Goal: Task Accomplishment & Management: Manage account settings

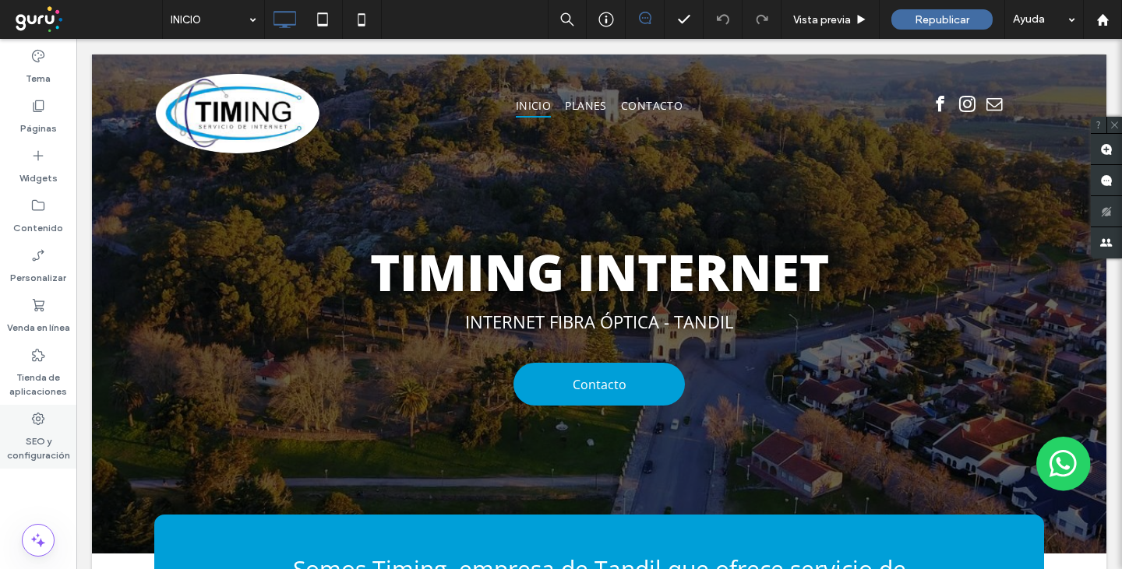
click at [46, 425] on div "SEO y configuración" at bounding box center [38, 437] width 76 height 64
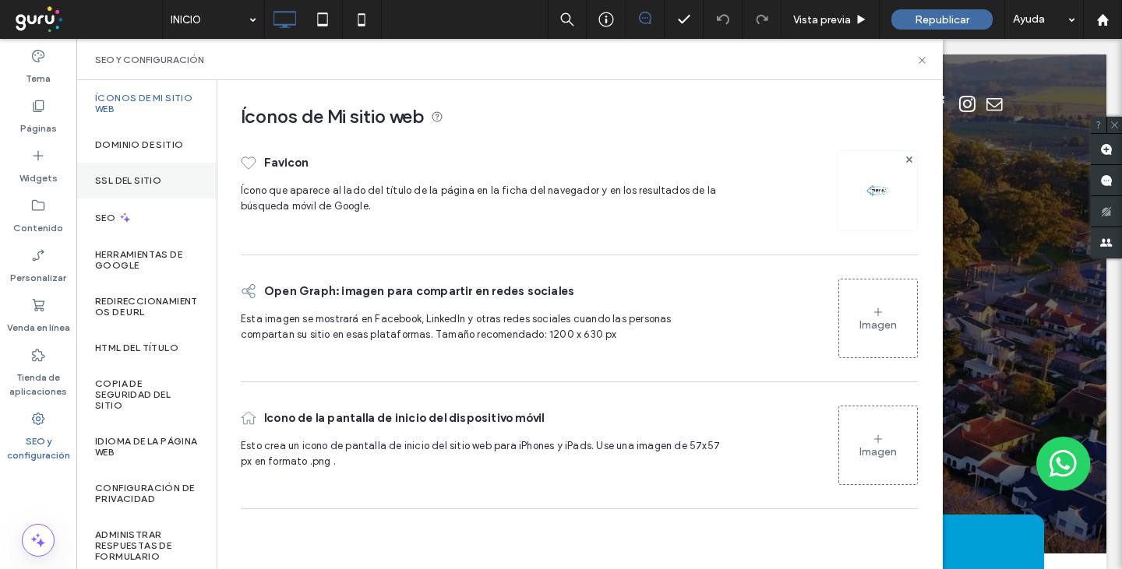
click at [118, 180] on label "SSL del sitio" at bounding box center [128, 180] width 66 height 11
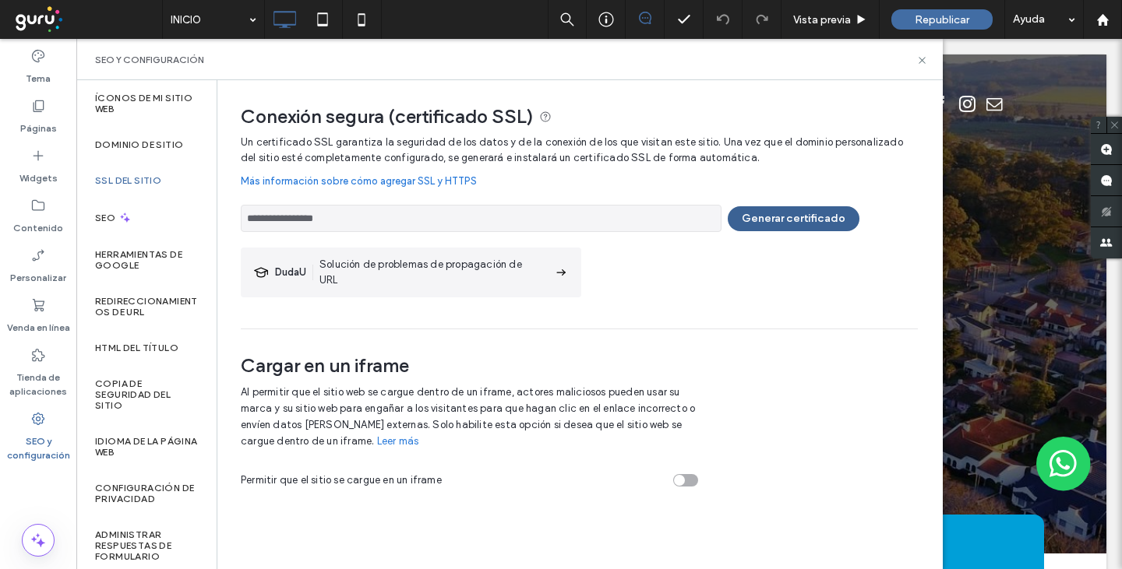
click at [820, 220] on button "Generar certificado" at bounding box center [794, 218] width 132 height 25
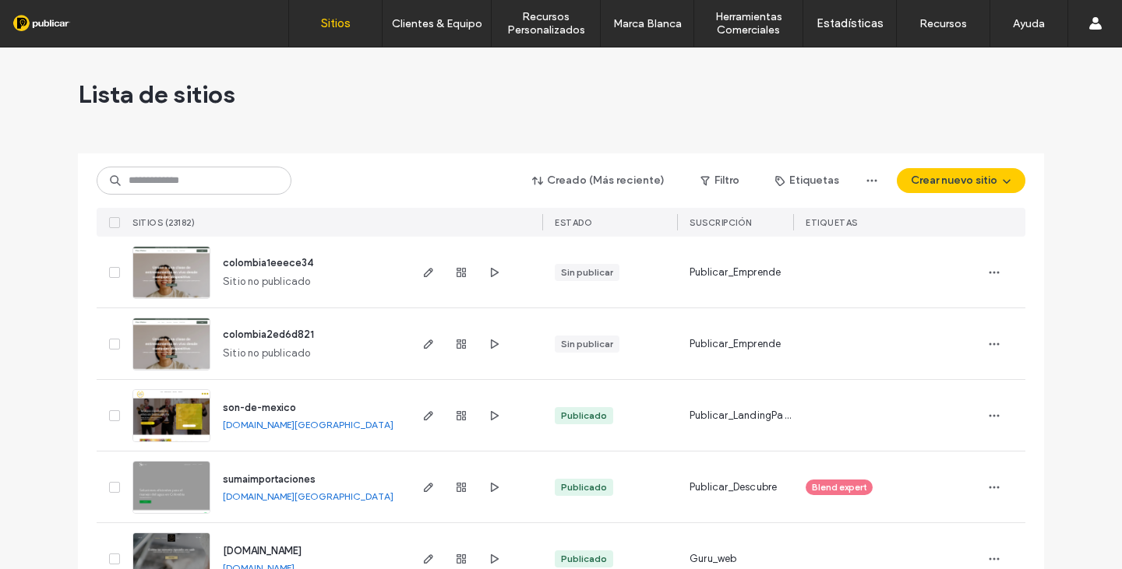
click at [184, 185] on input at bounding box center [194, 181] width 195 height 28
type input "**********"
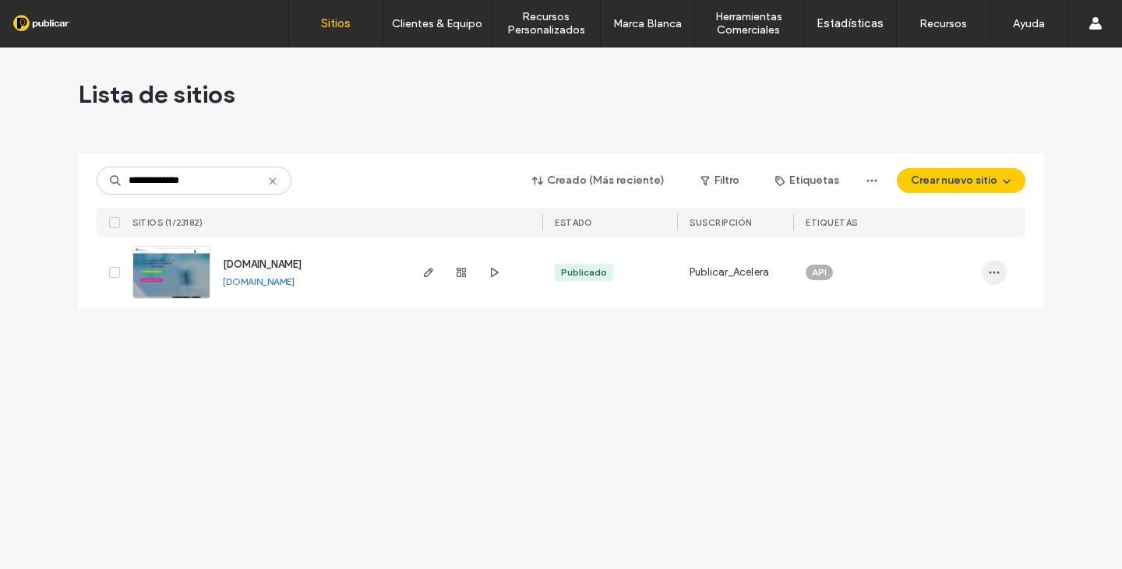
click at [993, 273] on use "button" at bounding box center [994, 273] width 10 height 2
click at [865, 426] on span "Panel de control del sitio" at bounding box center [871, 432] width 118 height 16
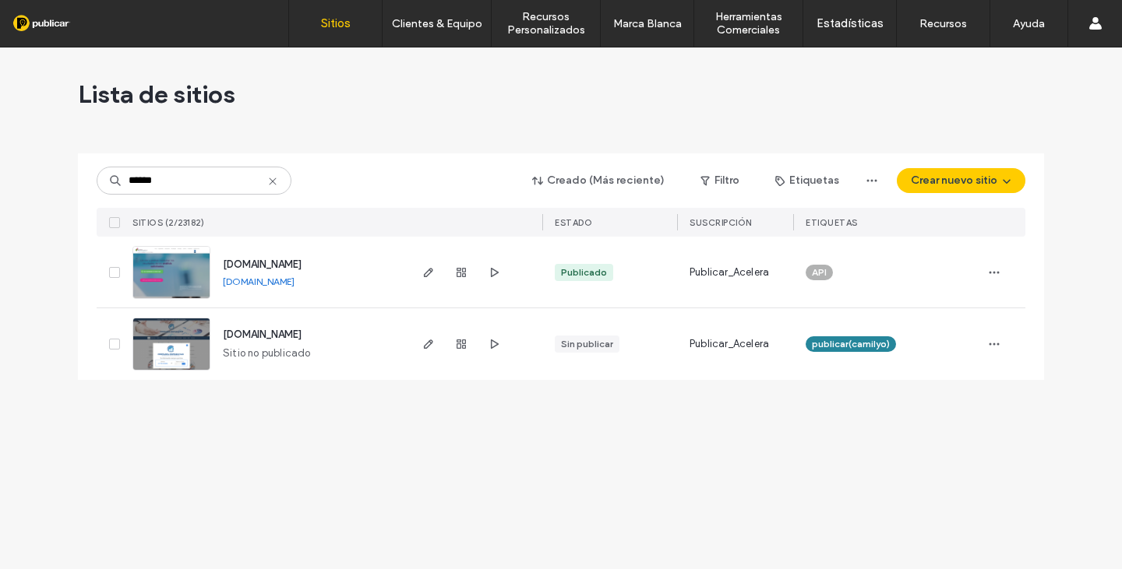
type input "******"
click at [157, 268] on img at bounding box center [171, 300] width 76 height 106
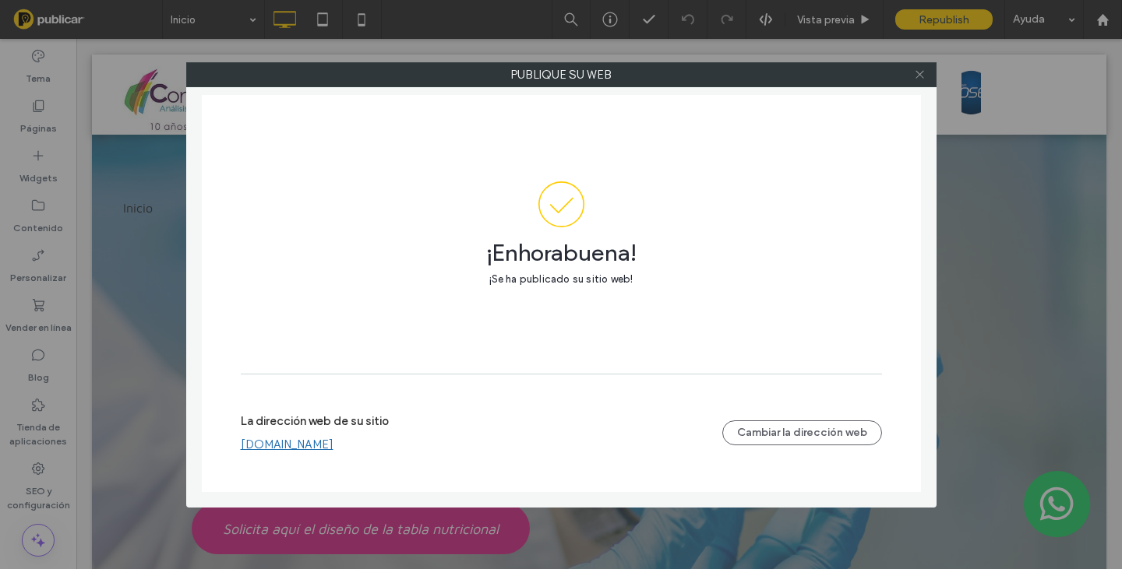
click at [919, 79] on icon at bounding box center [920, 75] width 12 height 12
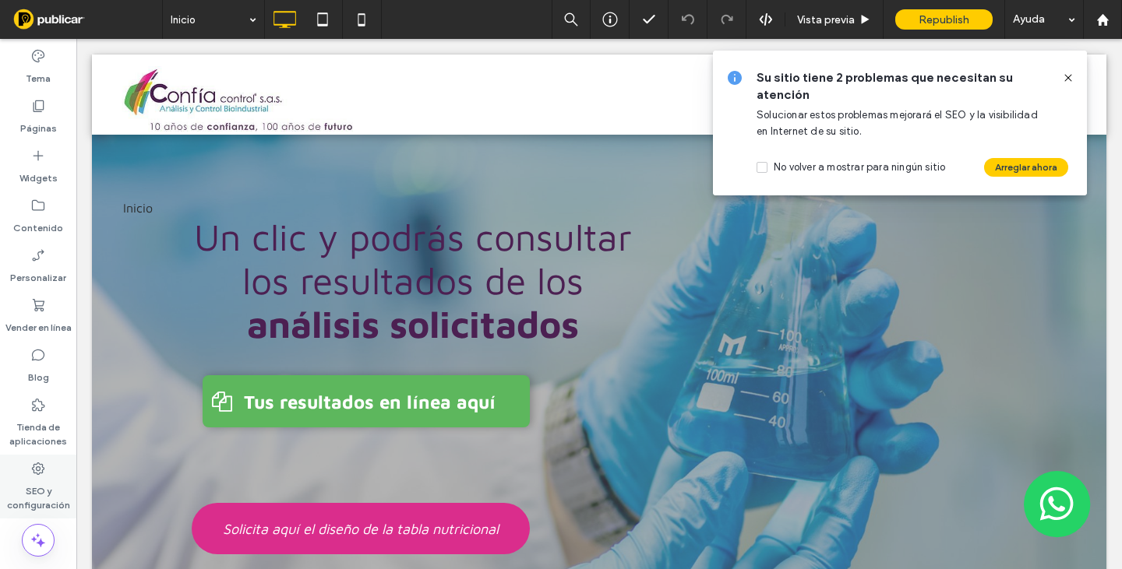
click at [37, 495] on label "SEO y configuración" at bounding box center [38, 495] width 76 height 36
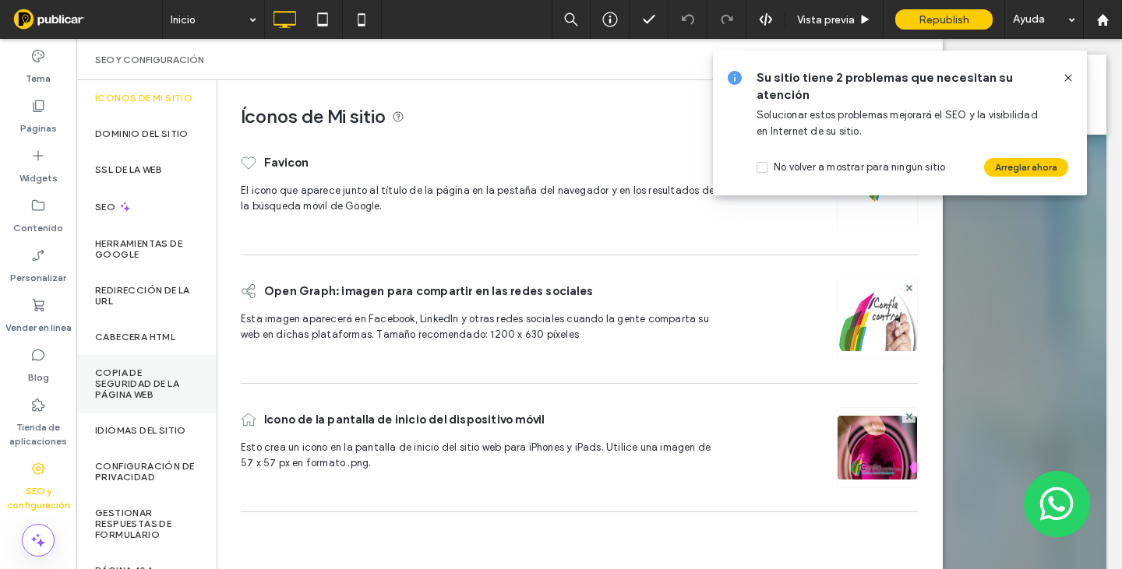
click at [155, 400] on label "Copia de seguridad de la página web" at bounding box center [146, 384] width 103 height 33
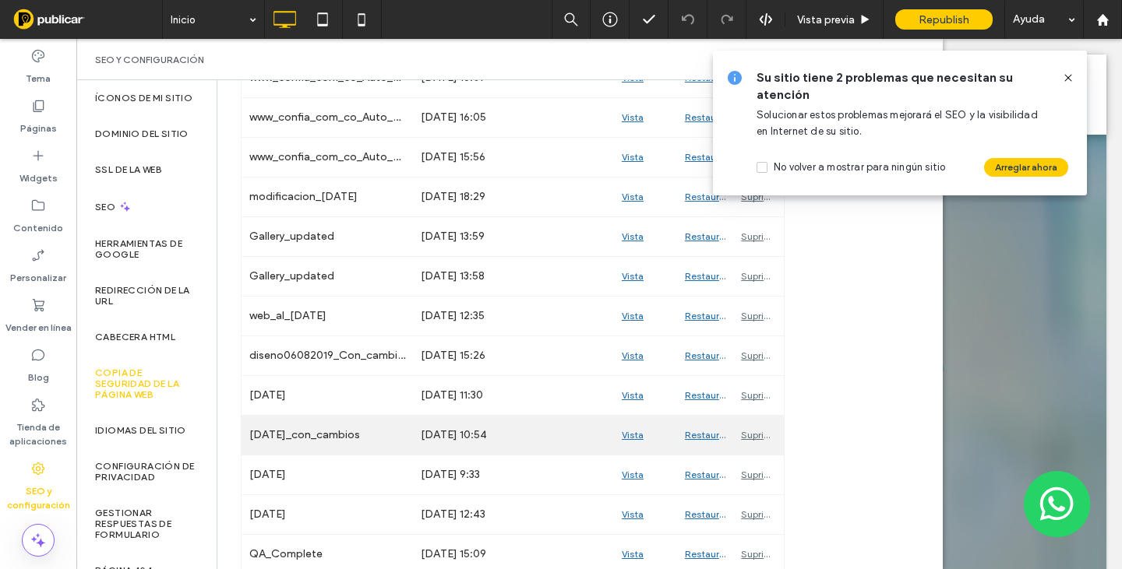
scroll to position [2264, 0]
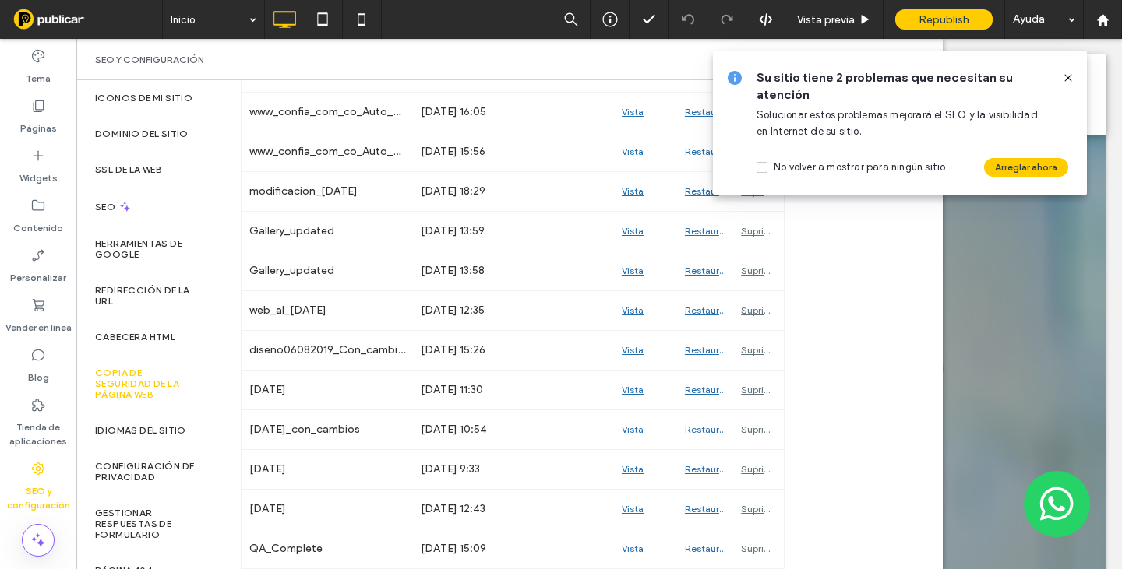
click at [1070, 78] on icon at bounding box center [1068, 78] width 12 height 12
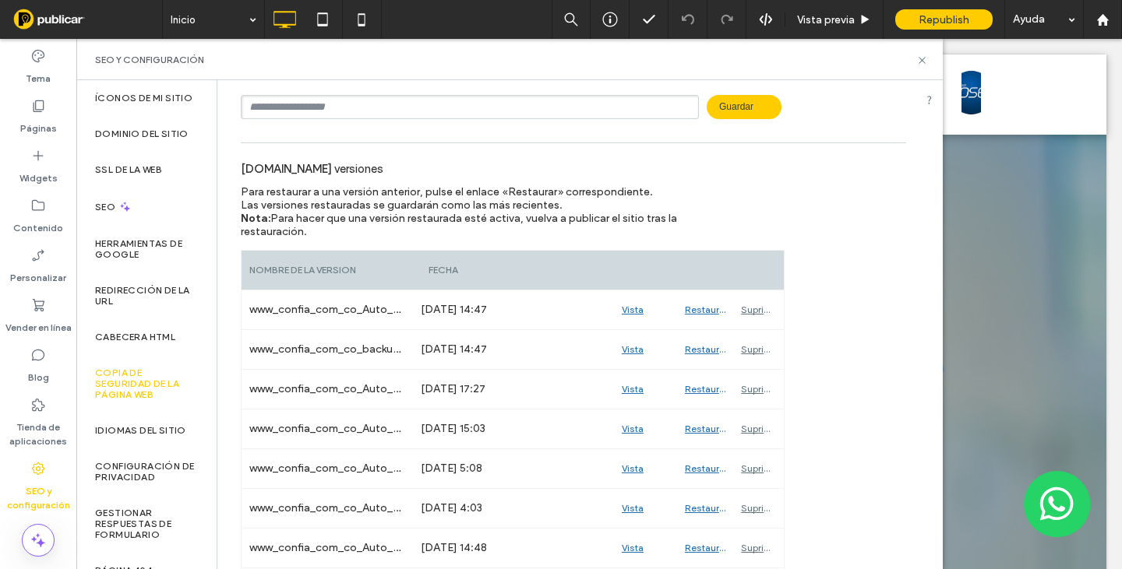
scroll to position [156, 0]
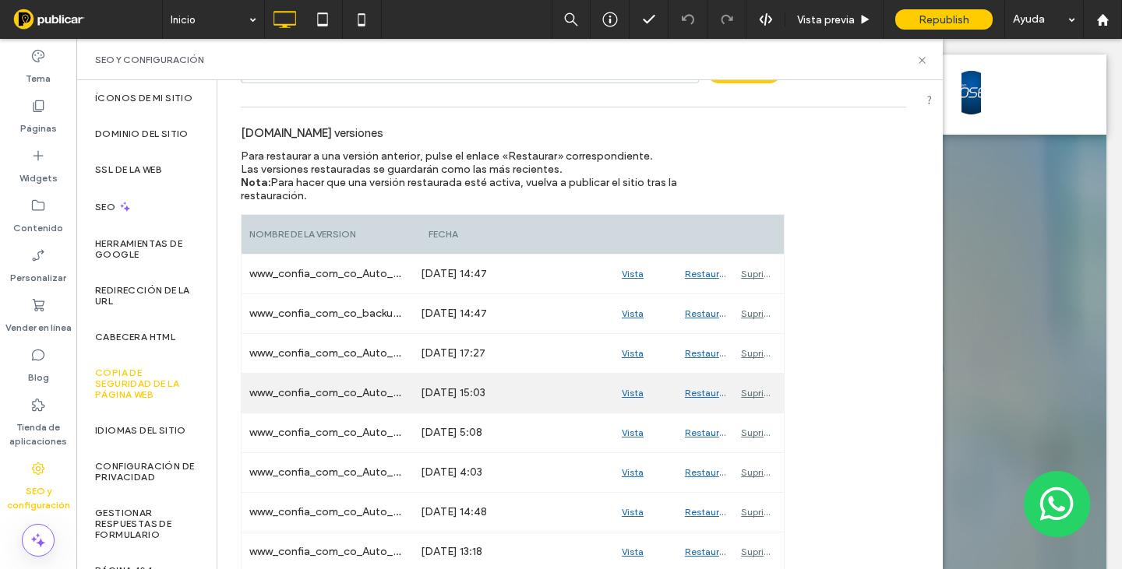
click at [705, 393] on div "Restaurar" at bounding box center [705, 393] width 56 height 39
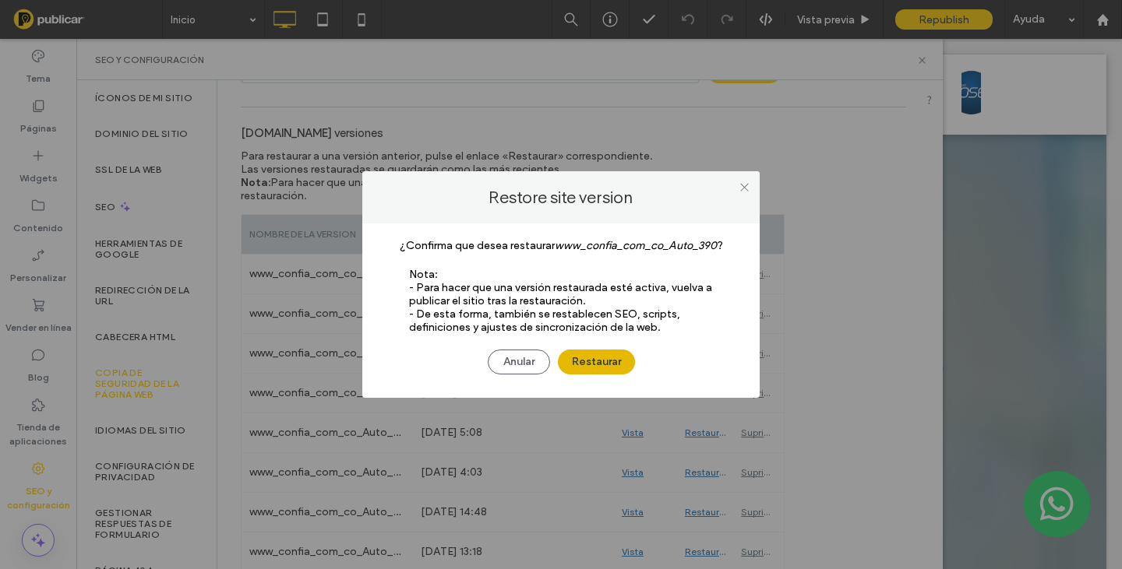
click at [604, 357] on button "Restaurar" at bounding box center [596, 362] width 77 height 25
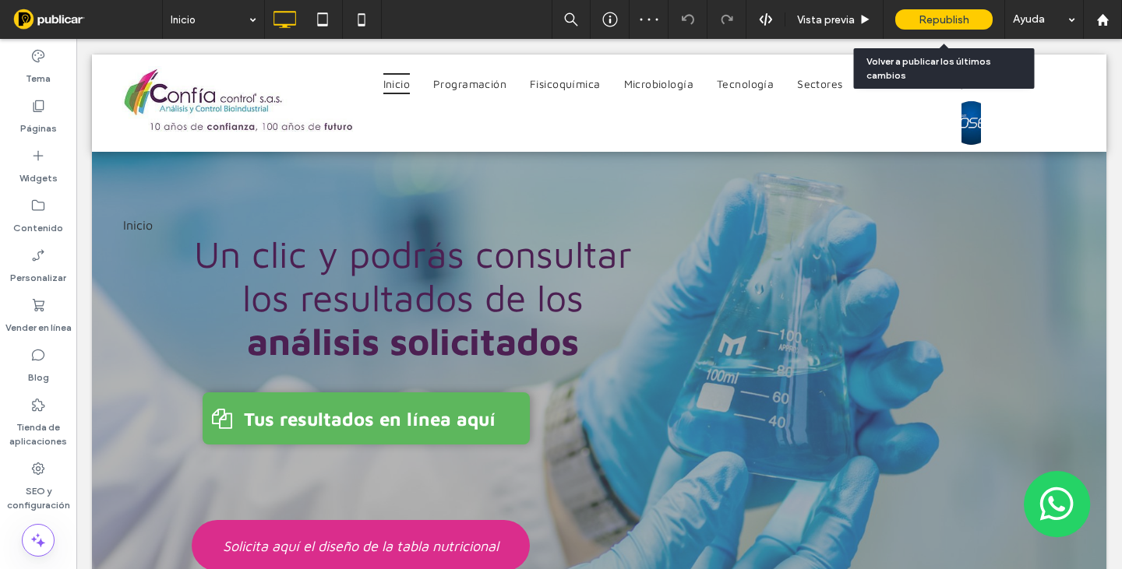
click at [950, 23] on span "Republish" at bounding box center [943, 19] width 51 height 13
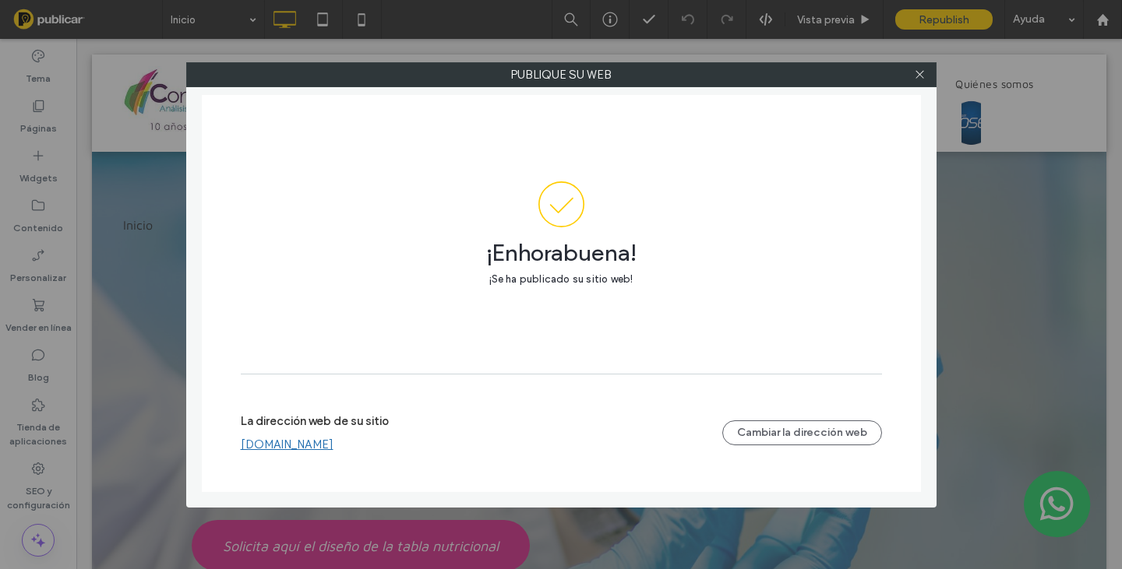
drag, startPoint x: 248, startPoint y: 447, endPoint x: 286, endPoint y: 447, distance: 37.4
click at [286, 447] on div "[DOMAIN_NAME]" at bounding box center [481, 445] width 481 height 14
click at [294, 444] on link "[DOMAIN_NAME]" at bounding box center [287, 445] width 93 height 14
